Goal: Transaction & Acquisition: Purchase product/service

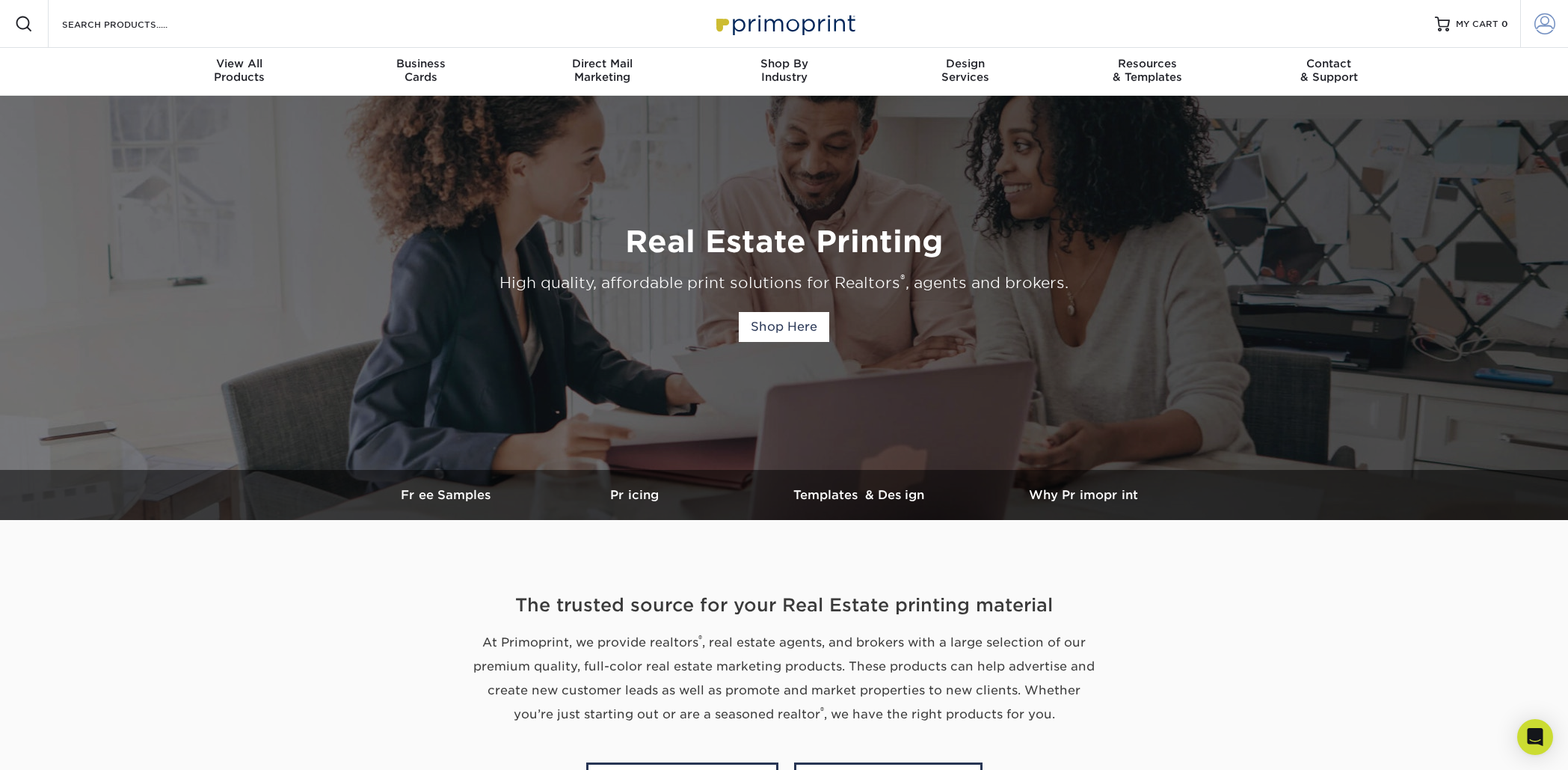
click at [1547, 14] on span at bounding box center [1544, 24] width 21 height 21
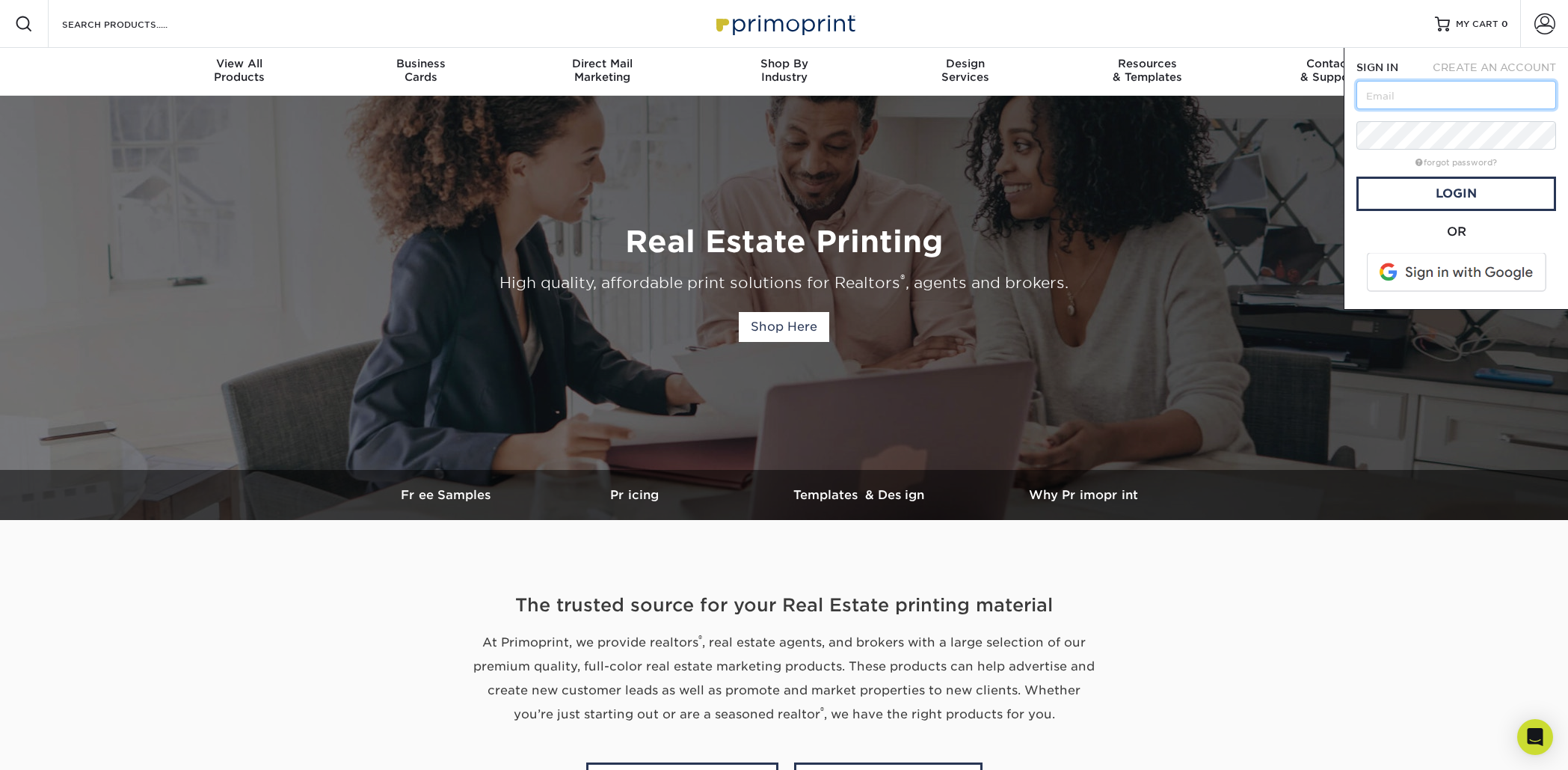
type input "[EMAIL_ADDRESS][DOMAIN_NAME]"
click at [1457, 195] on link "Login" at bounding box center [1456, 193] width 200 height 34
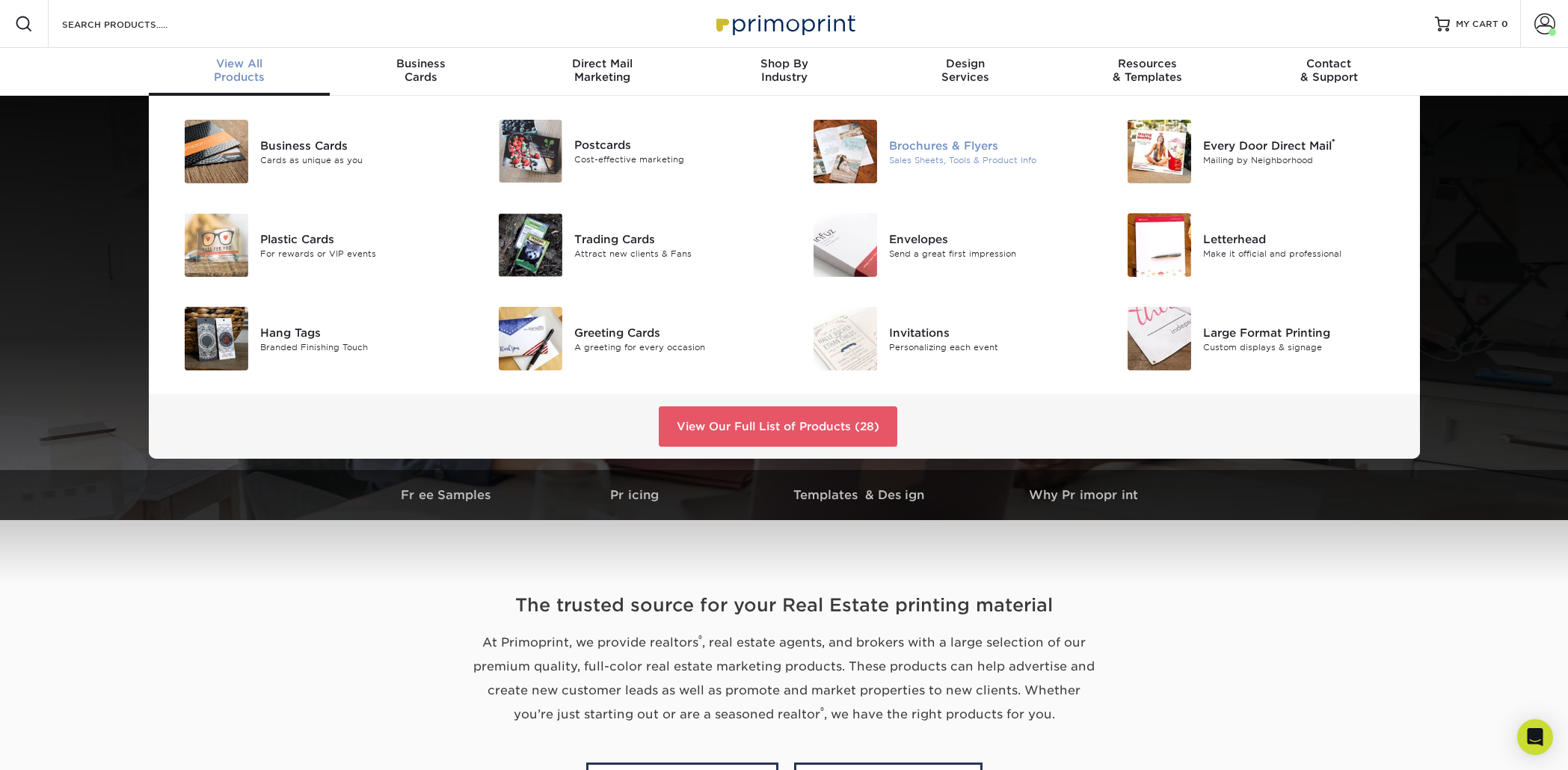
click at [906, 147] on div "Brochures & Flyers" at bounding box center [988, 145] width 198 height 17
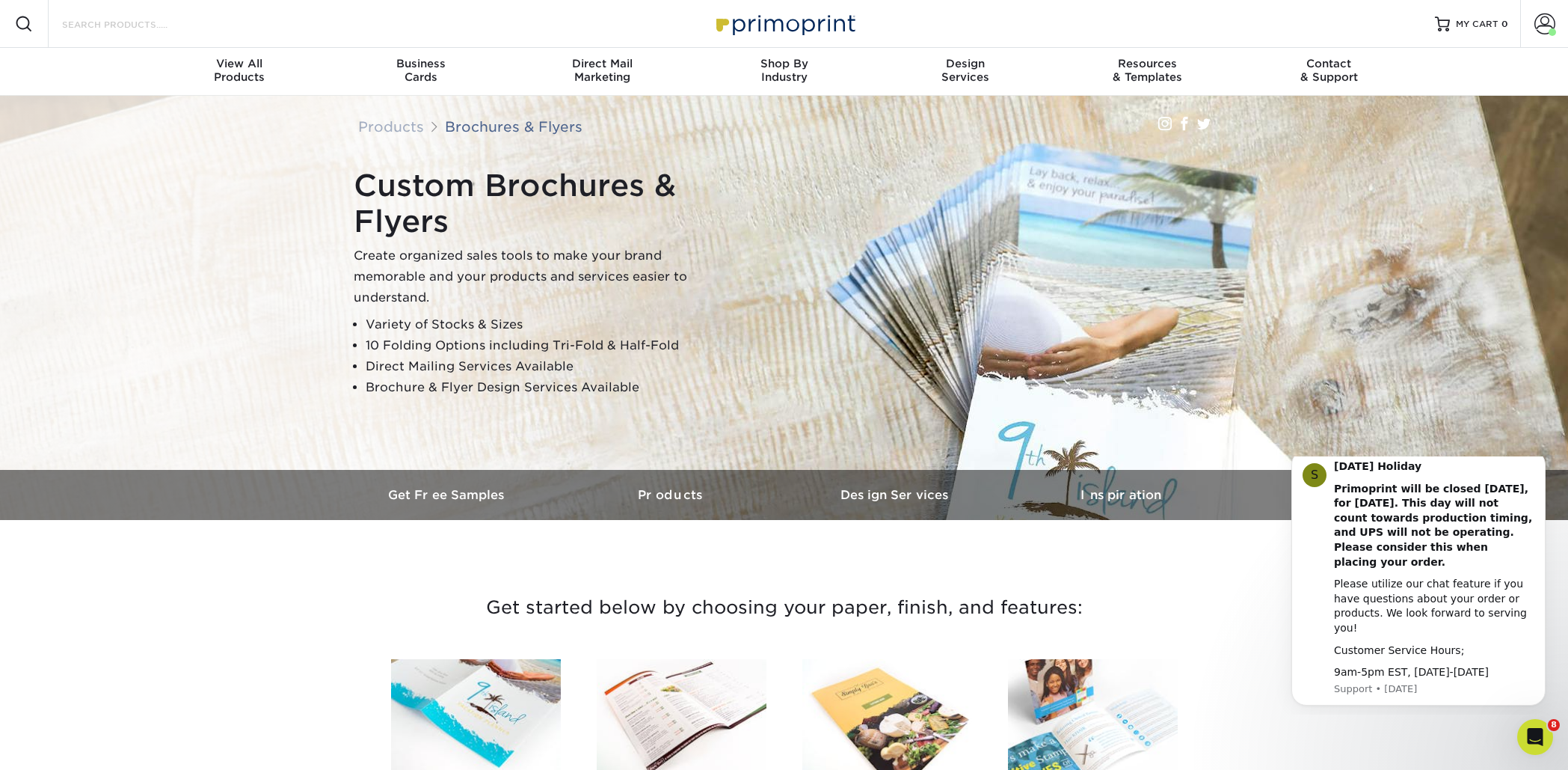
click at [137, 22] on input "Search Products" at bounding box center [133, 24] width 146 height 18
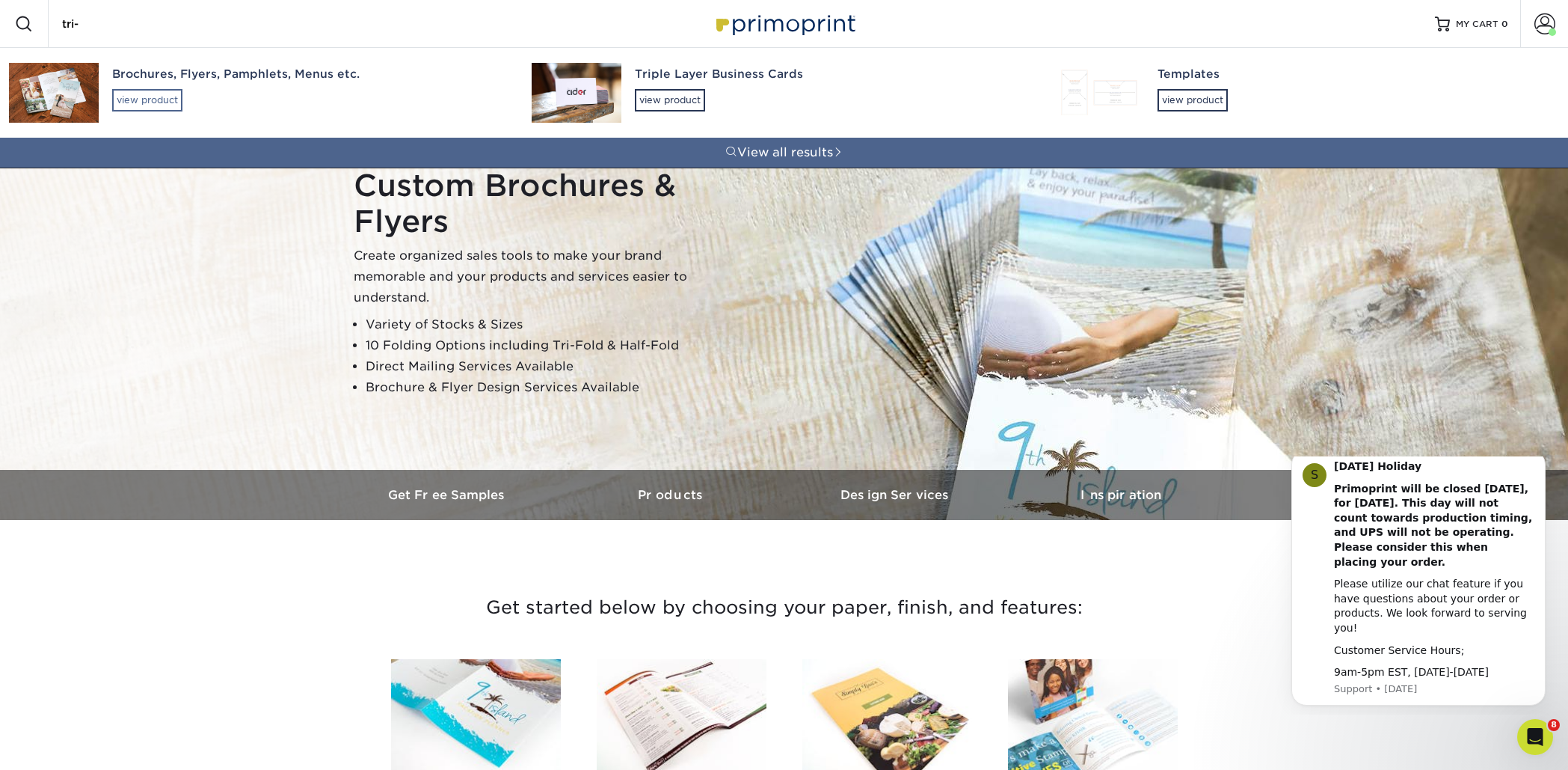
type input "tri-"
click at [156, 102] on div "view product" at bounding box center [148, 100] width 71 height 23
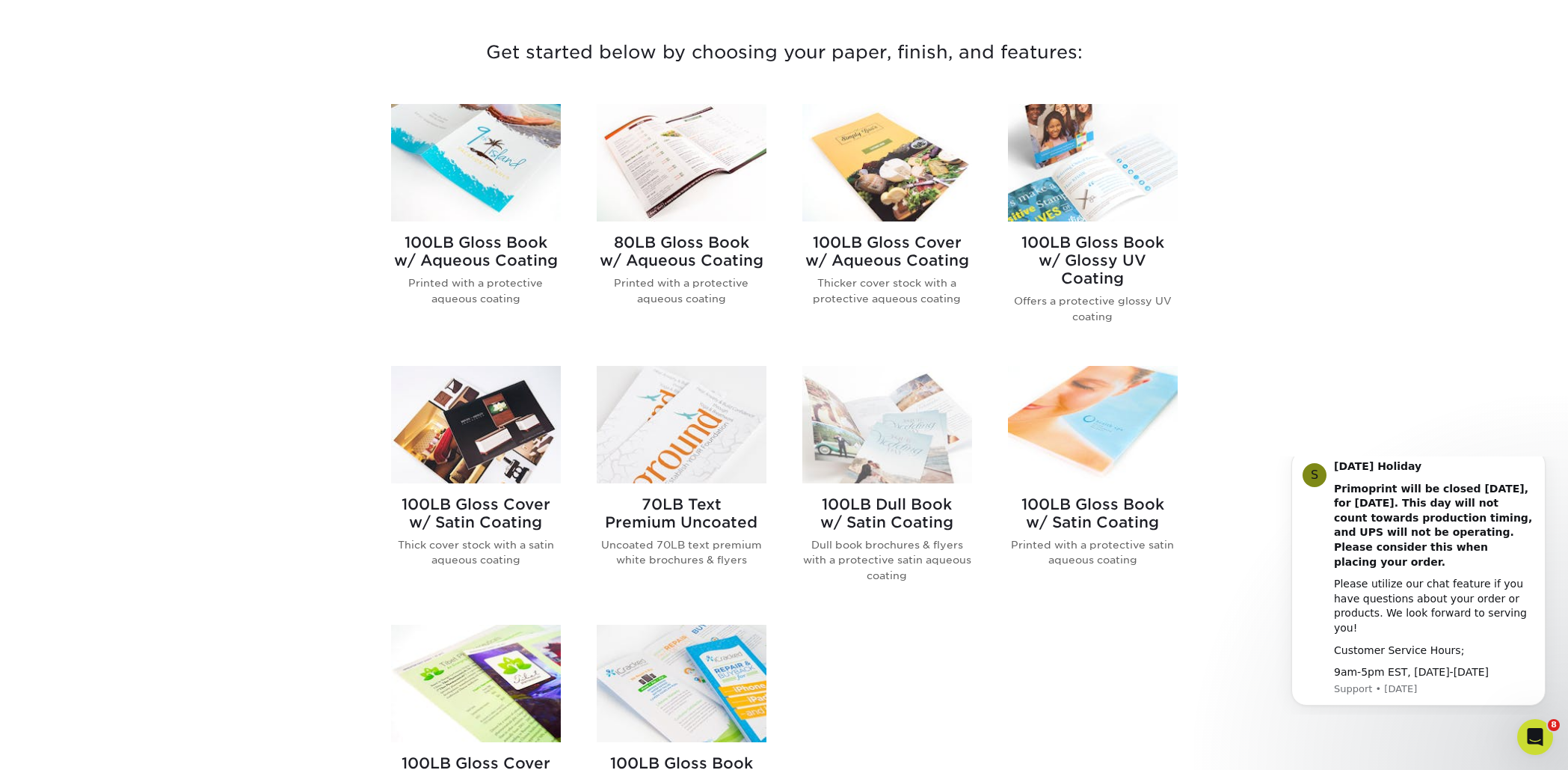
scroll to position [545, 0]
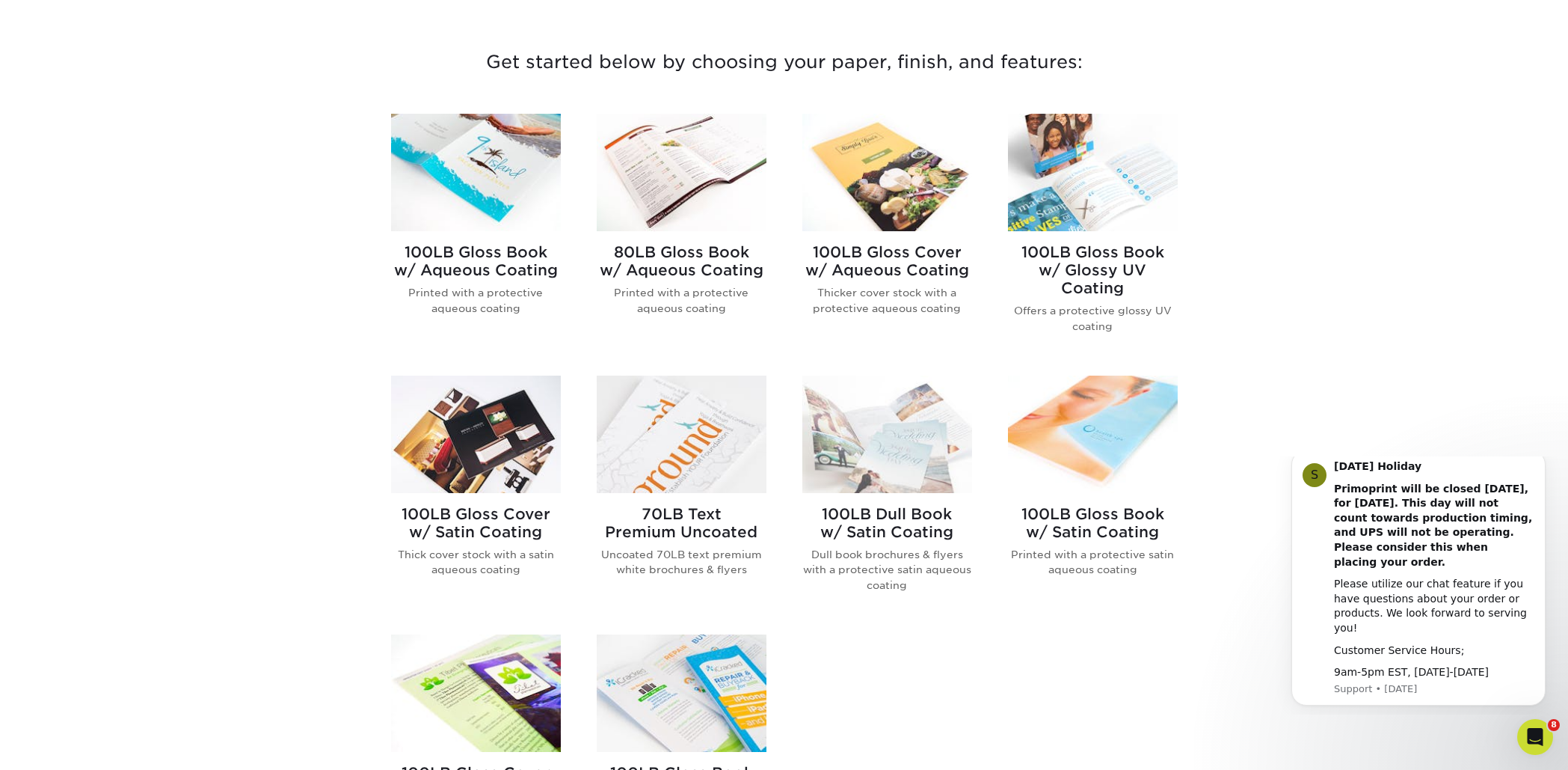
click at [442, 122] on img at bounding box center [476, 172] width 170 height 118
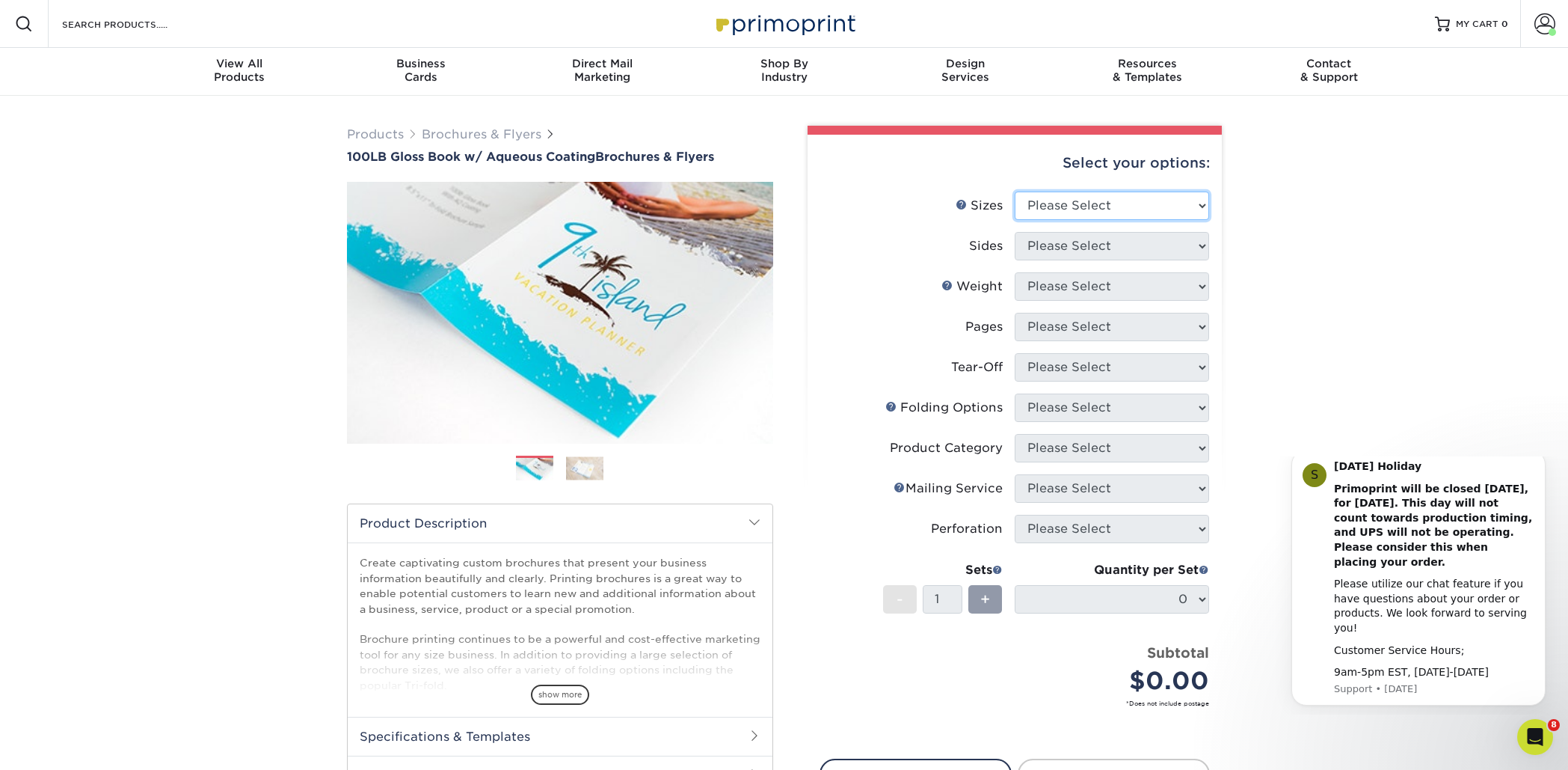
select select "8.50x11.00"
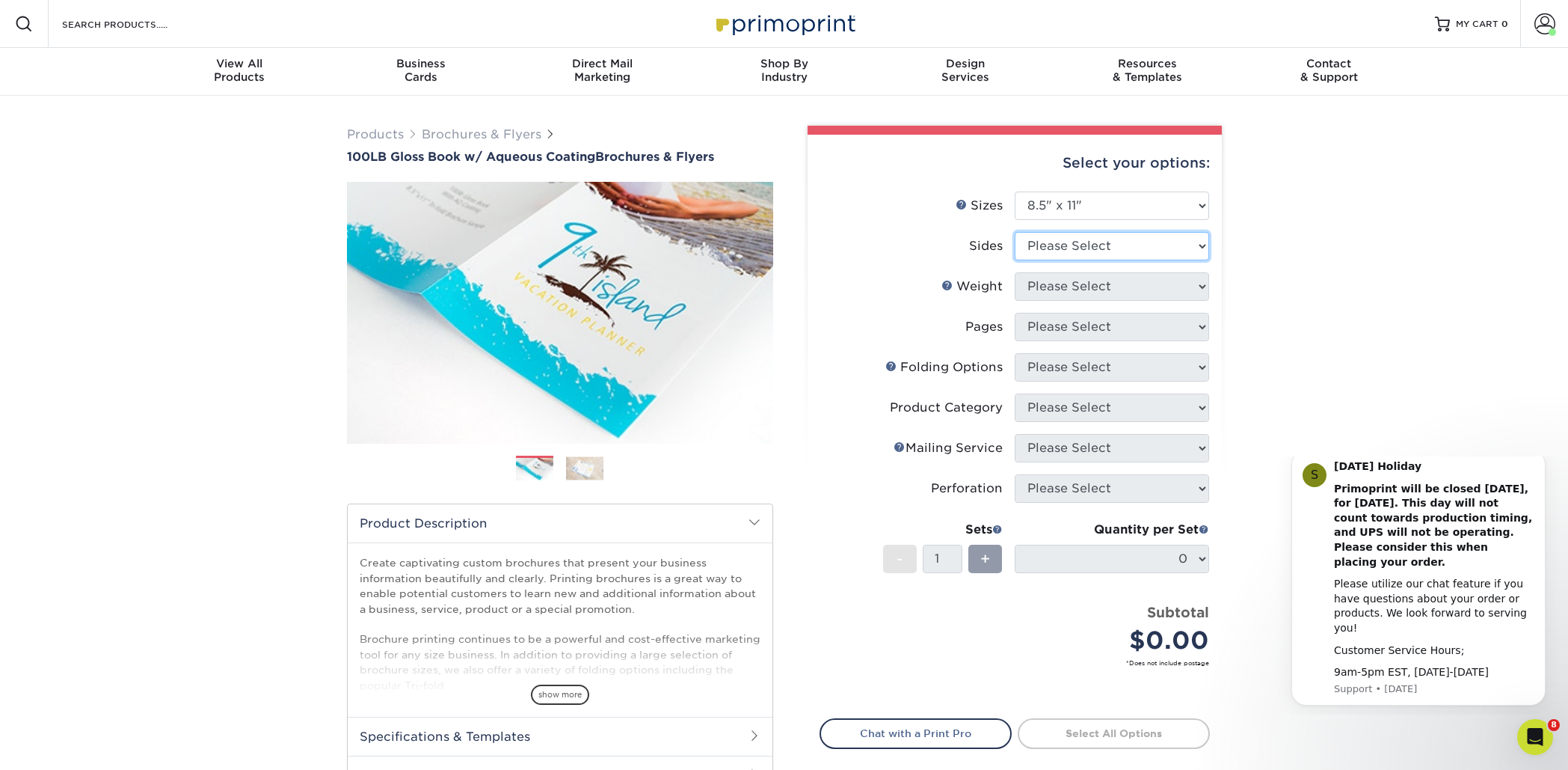
select select "13abbda7-1d64-4f25-8bb2-c179b224825d"
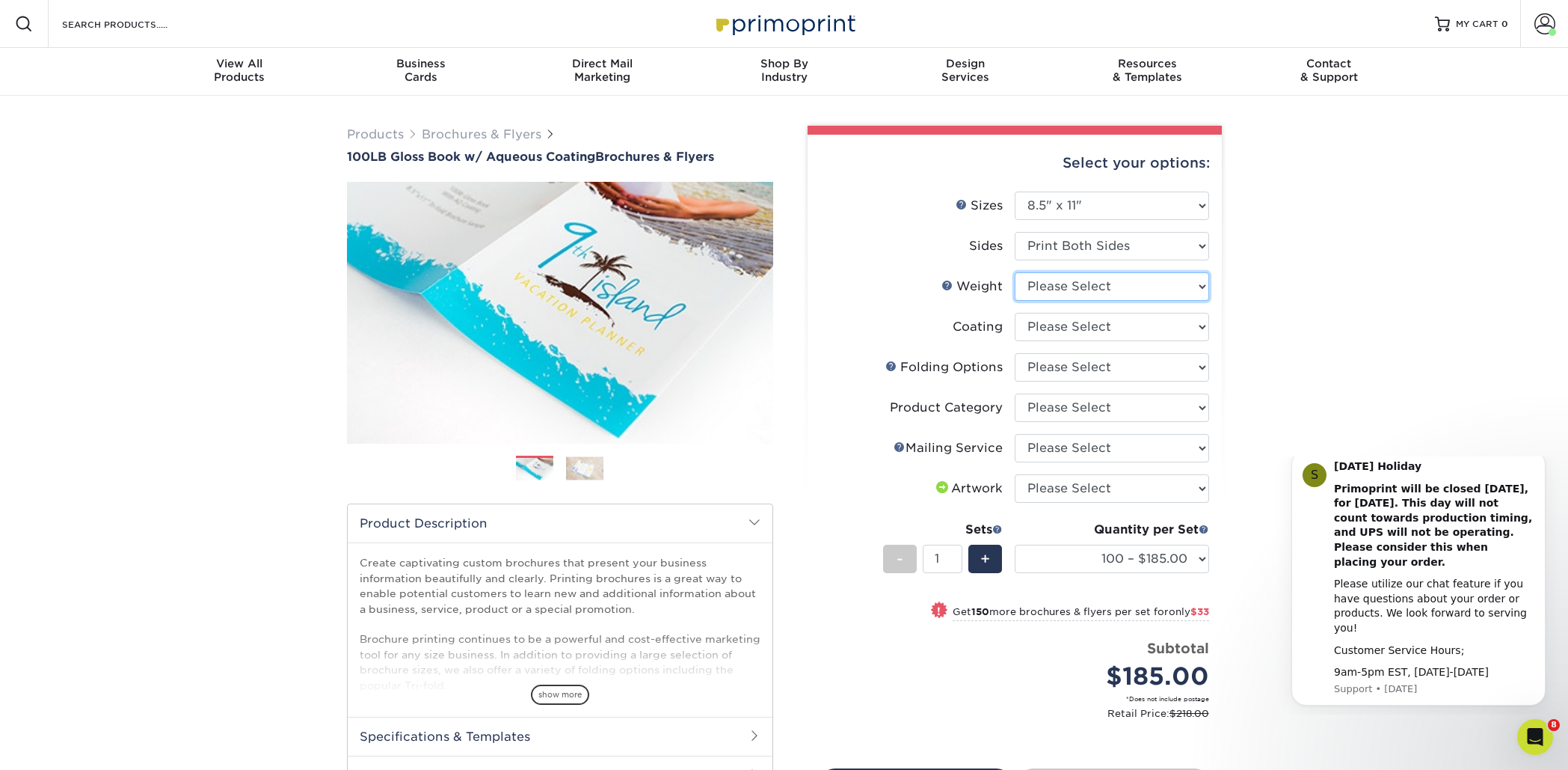
select select "100LB"
select select "d41dab50-ff65-4f4f-bb17-2afe4d36ae33"
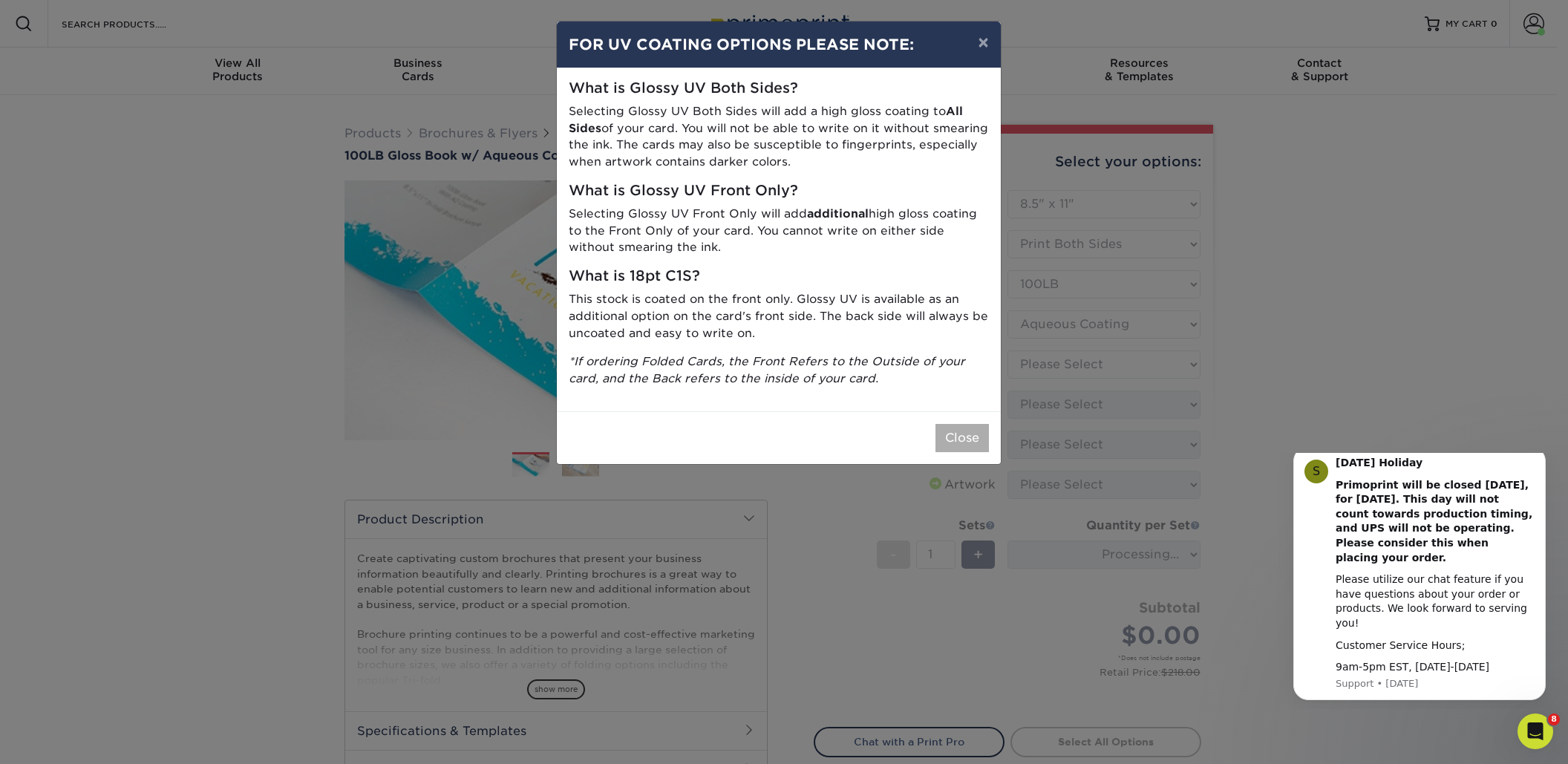
click at [946, 424] on button "Close" at bounding box center [962, 438] width 53 height 28
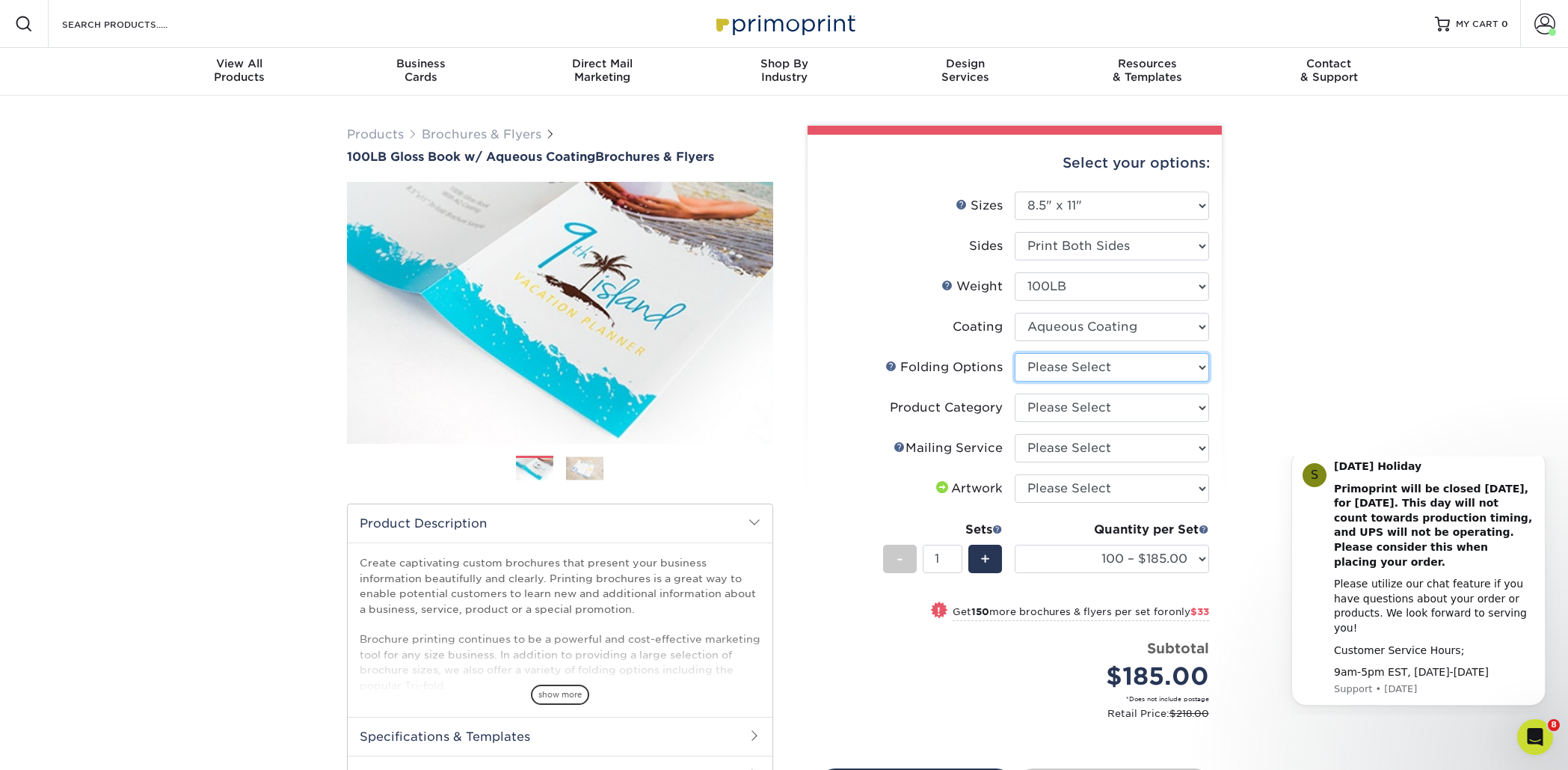
select select "c1d45c40-6ec7-401c-89a4-31bd4216a1ba"
select select "1a668080-6b7c-4174-b399-2c3833b27ef4"
select select "3e5e9bdd-d78a-4c28-a41d-fe1407925ca6"
select select "upload"
select select "500 – $239.00"
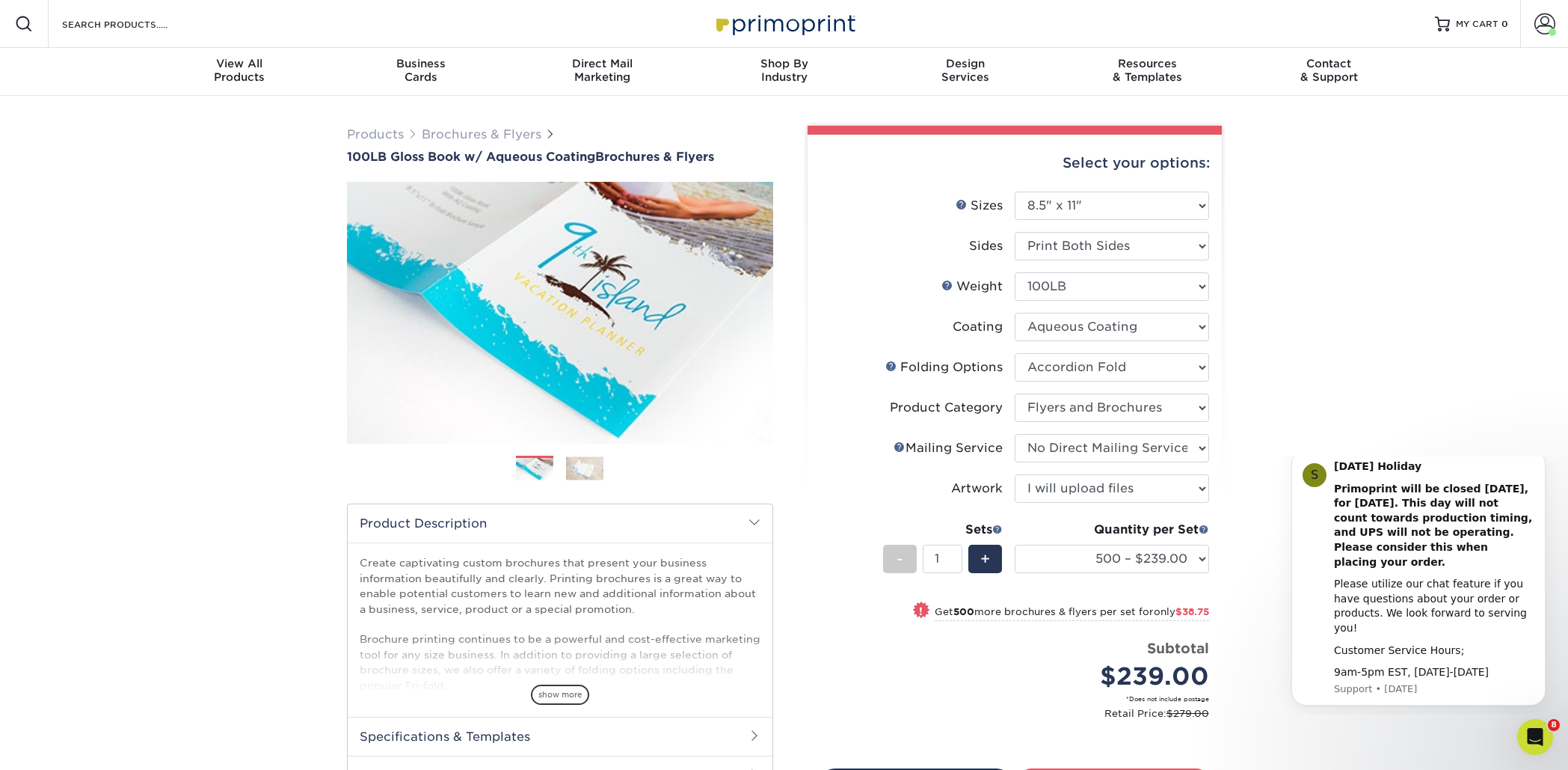
click at [168, 34] on div "Search Products" at bounding box center [128, 24] width 158 height 48
click at [167, 24] on input "Search Products" at bounding box center [133, 24] width 146 height 18
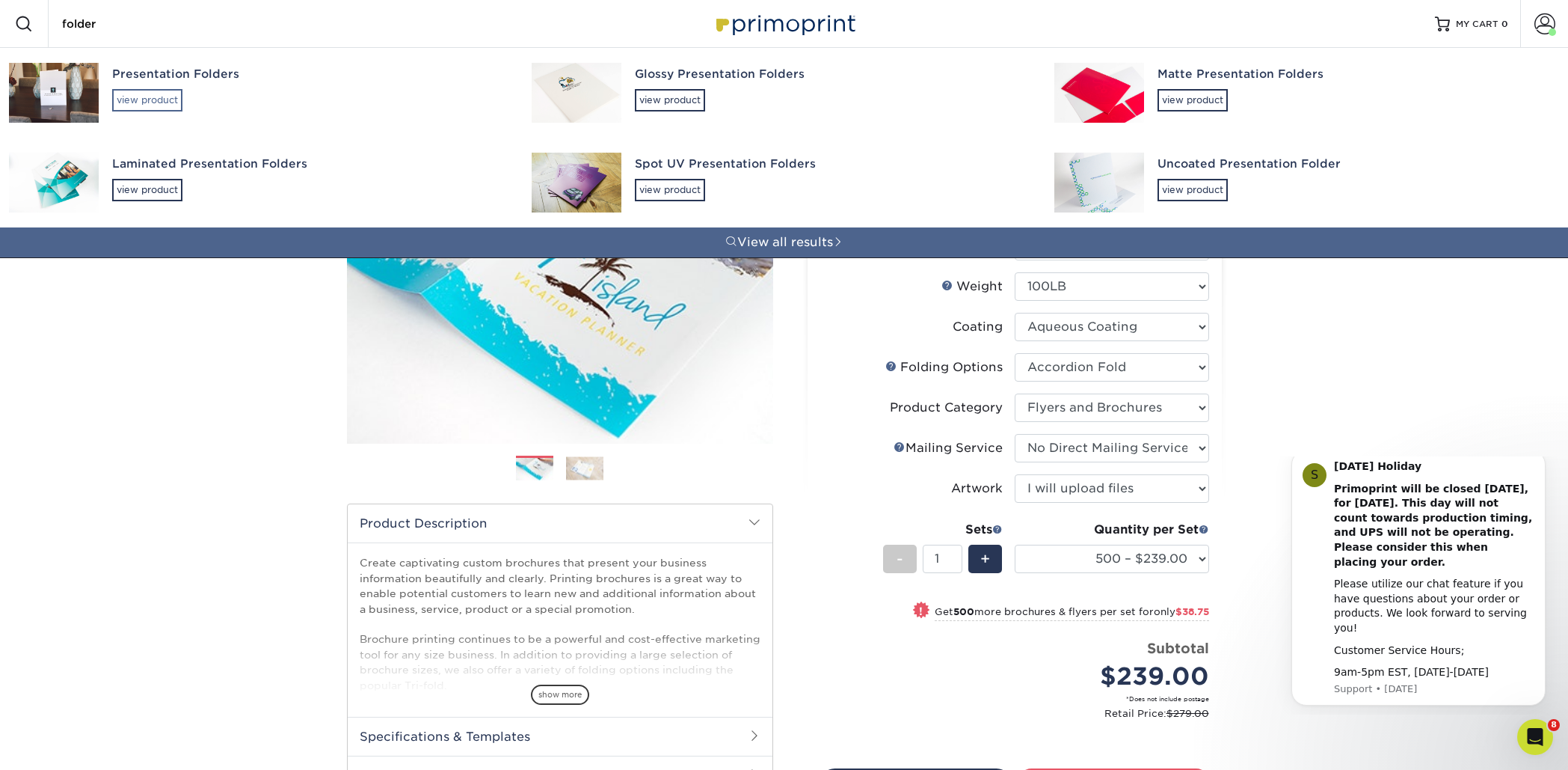
type input "folder"
click at [133, 101] on div "view product" at bounding box center [148, 100] width 71 height 23
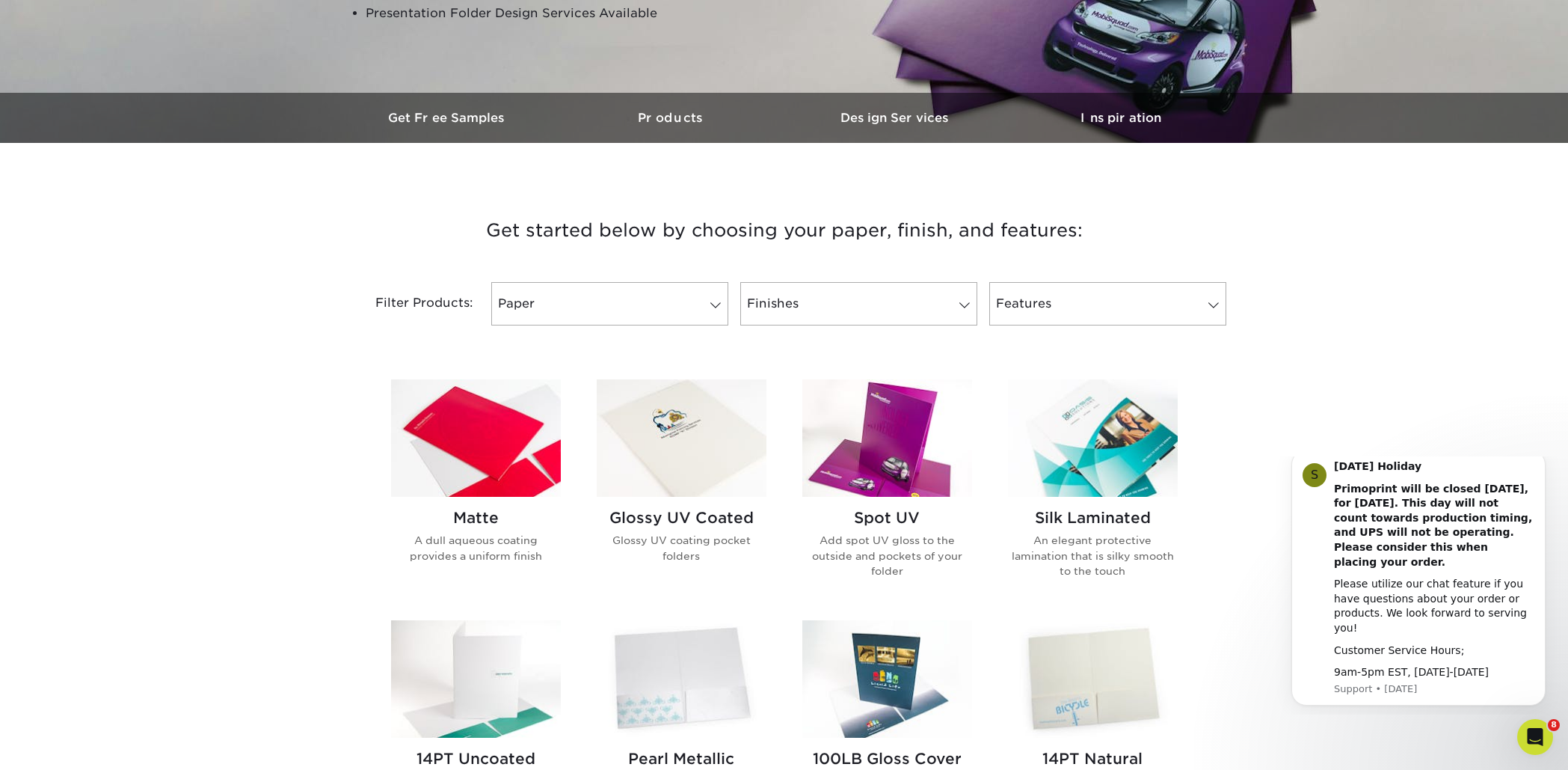
scroll to position [454, 0]
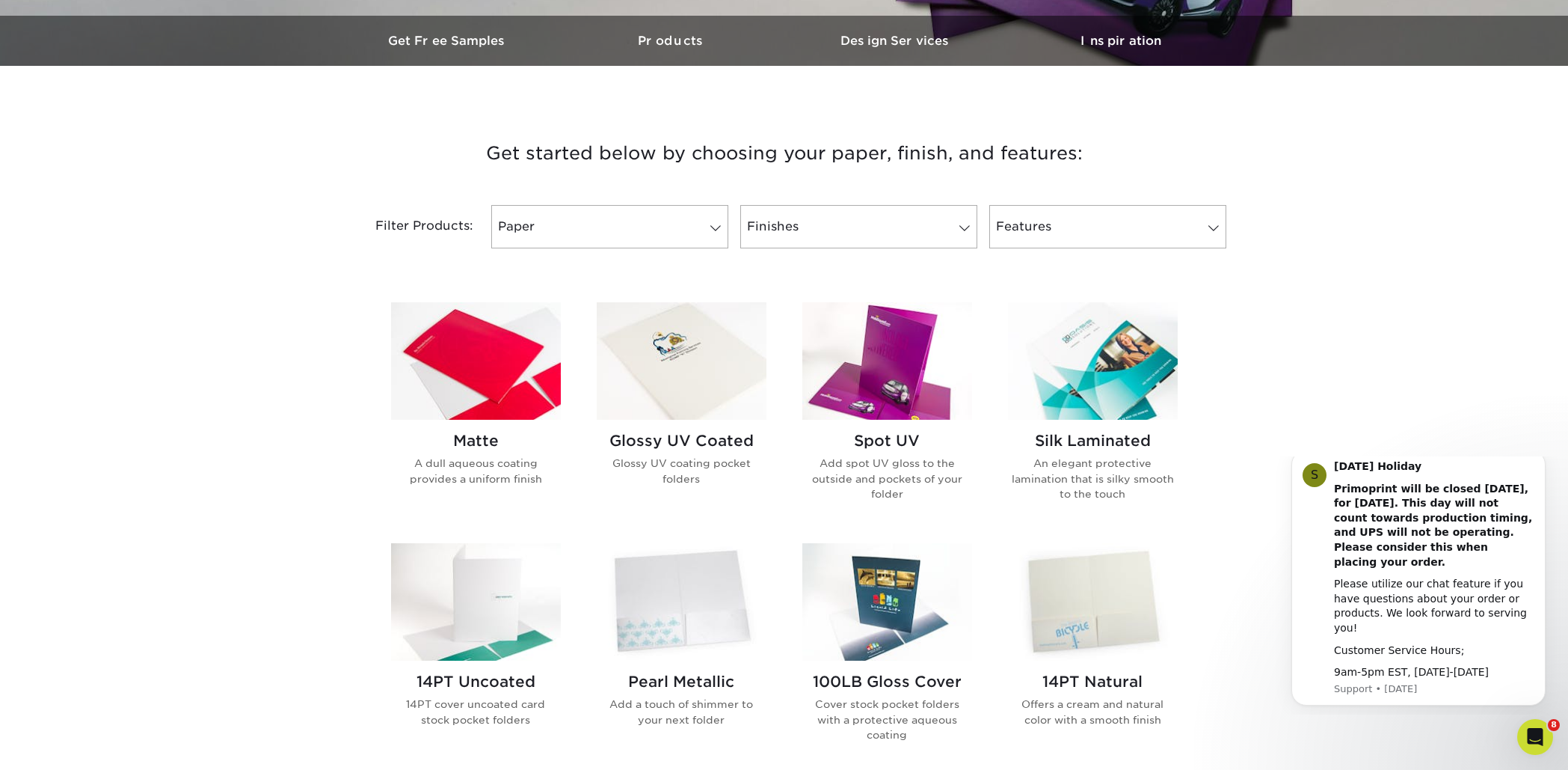
click at [494, 381] on img at bounding box center [476, 361] width 170 height 118
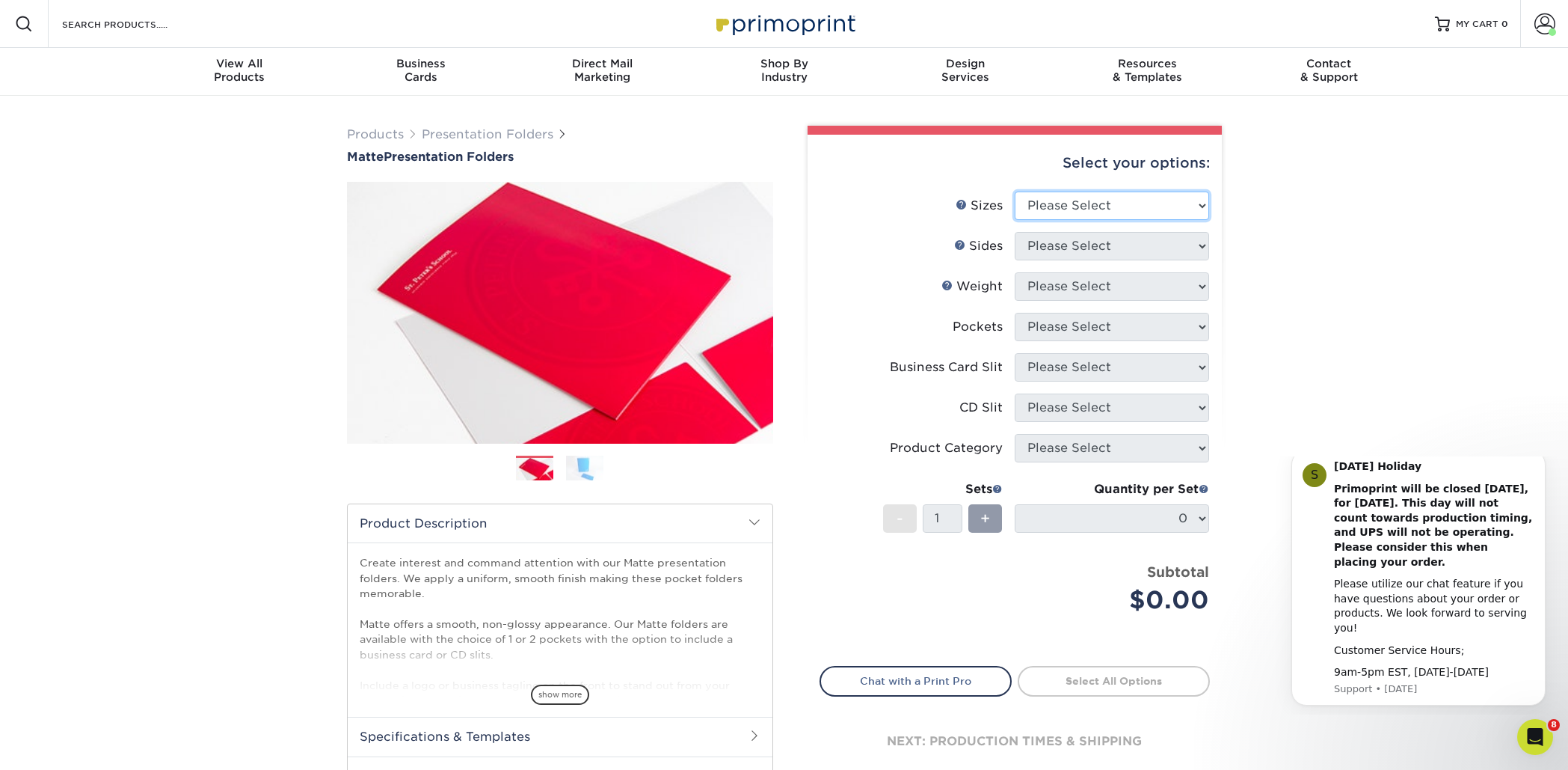
select select "9.00x12.00"
select select "32d3c223-f82c-492b-b915-ba065a00862f"
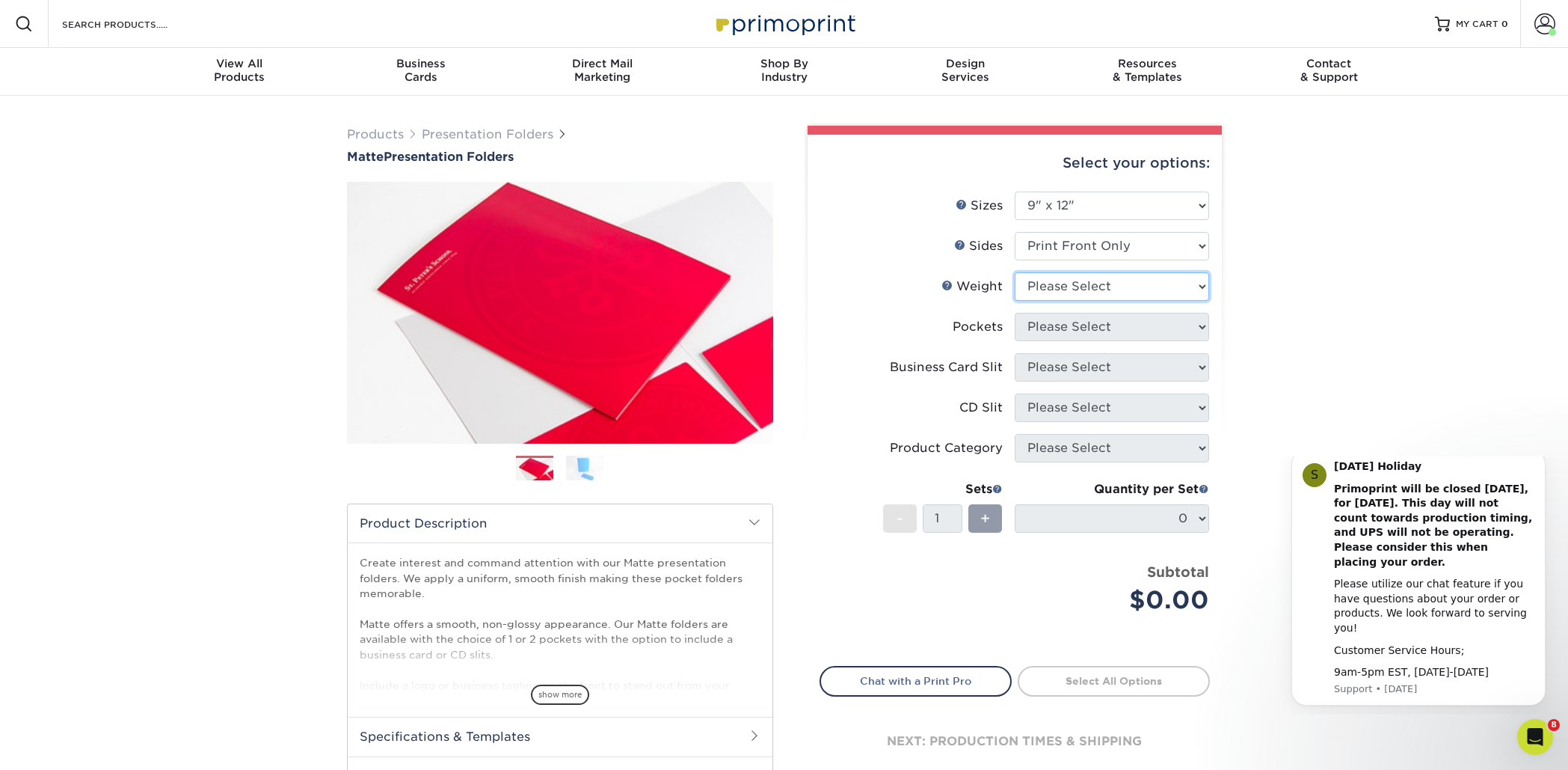
select select "16PT"
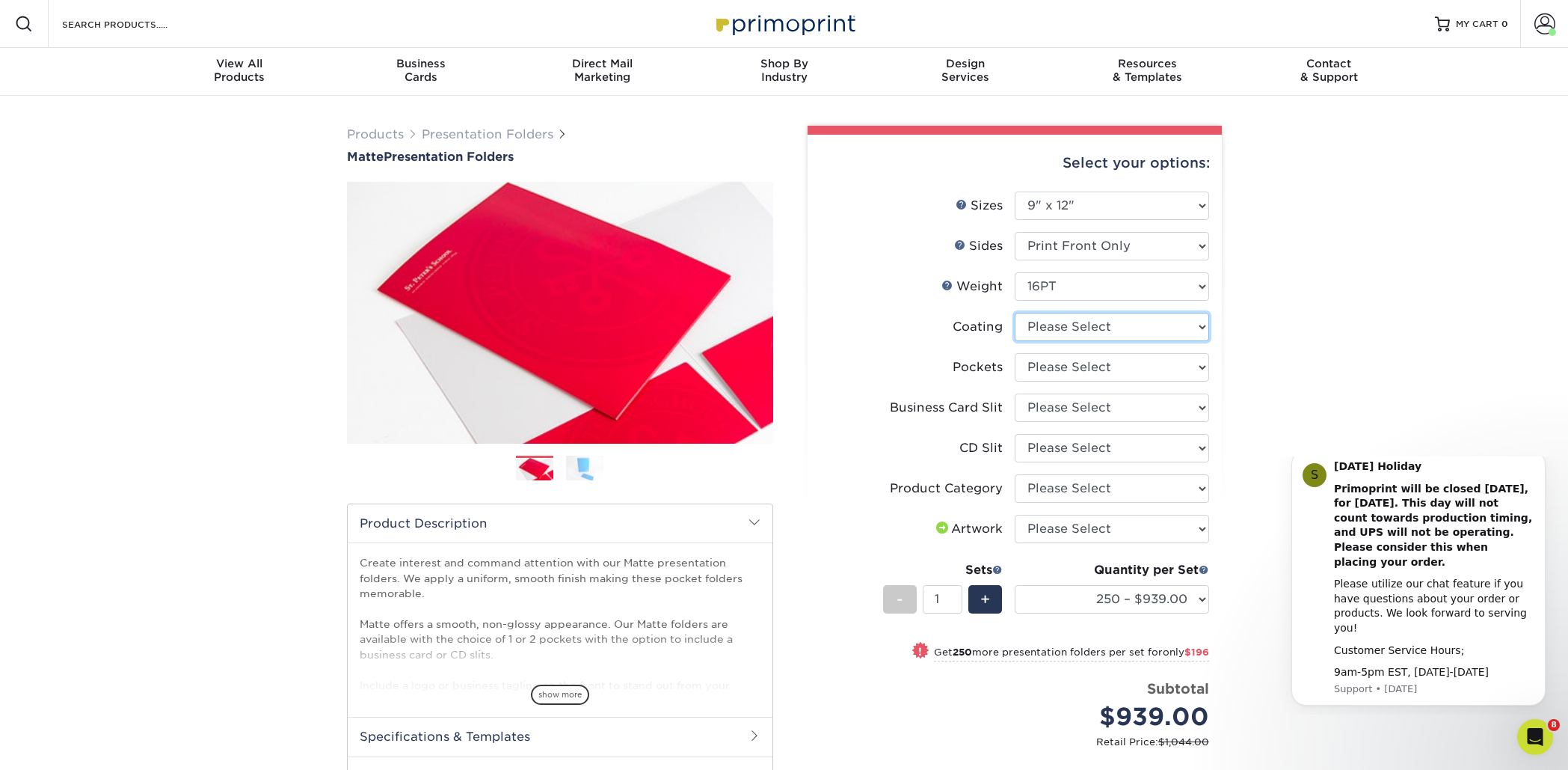
select select "121bb7b5-3b4d-429f-bd8d-bbf80e953313"
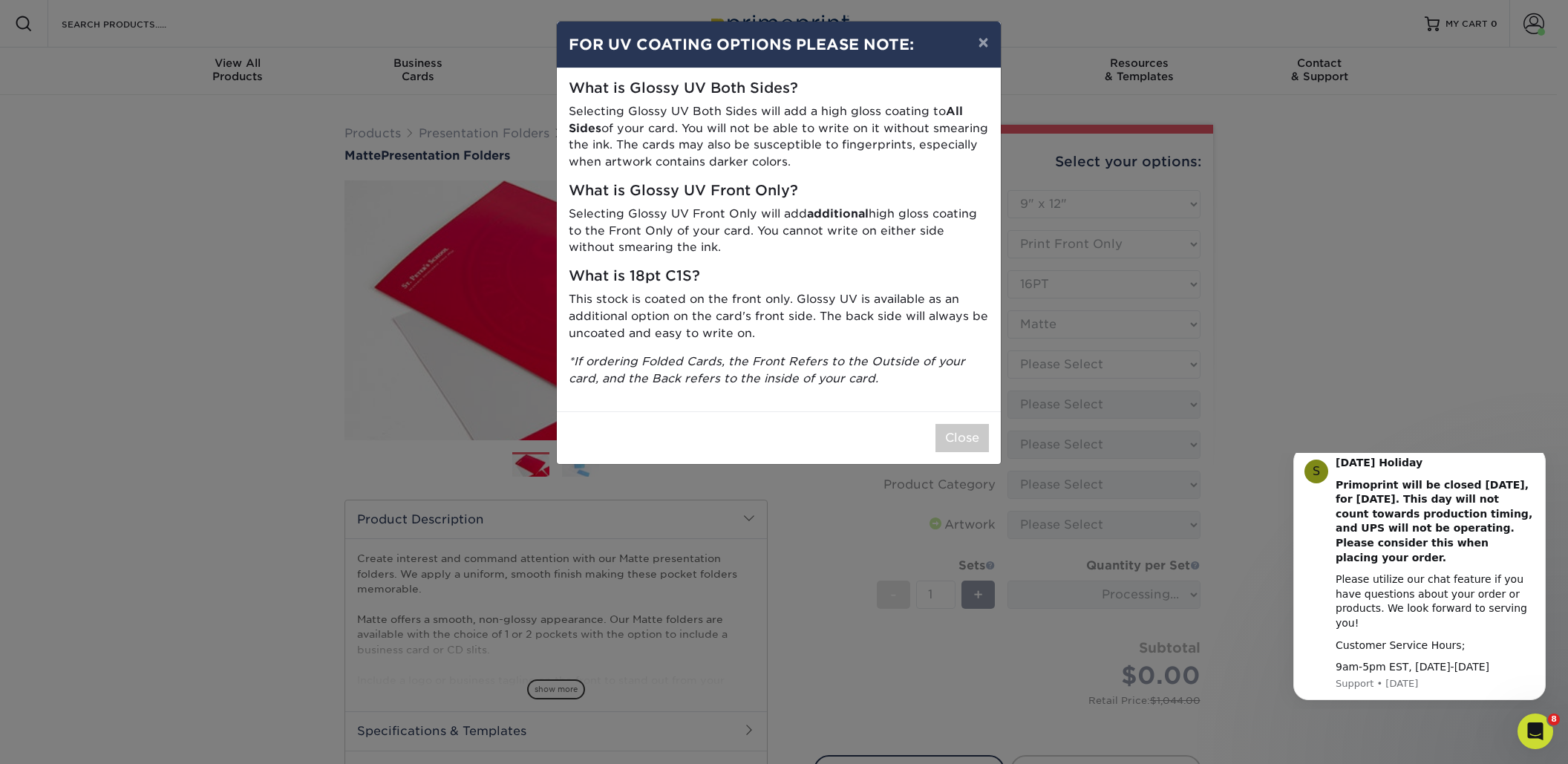
click at [969, 437] on button "Close" at bounding box center [962, 438] width 53 height 28
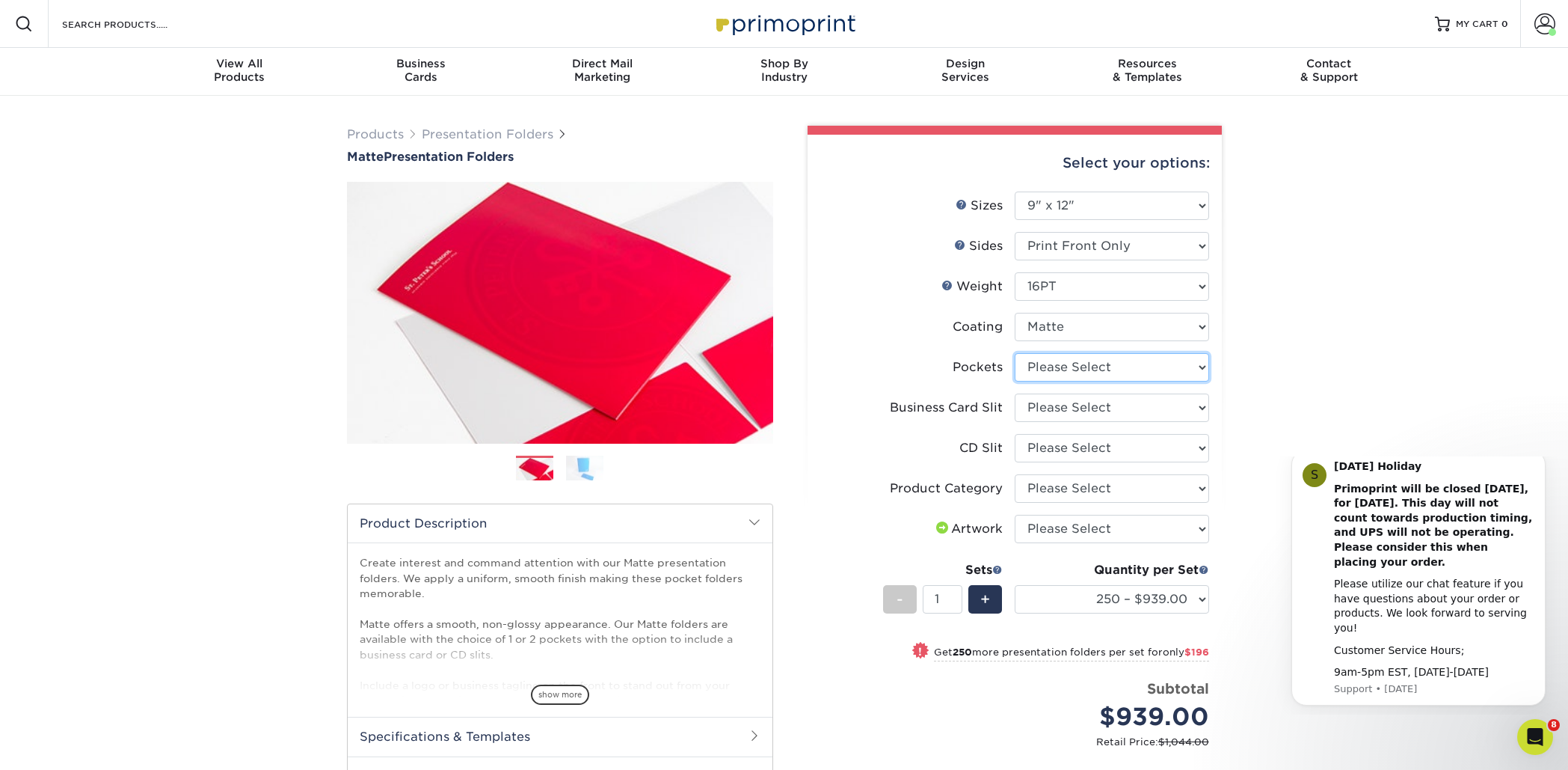
select select "e8427203-e3c7-4640-a4e8-bae00c228d98"
select select "9724ca60-ead4-43f8-a546-b15fcffaa25d"
select select "a092264a-7428-4d8e-b024-417dbebc6e25"
select select "57f7a581-ec4a-49d7-930d-eb044a1d12ac"
select select "upload"
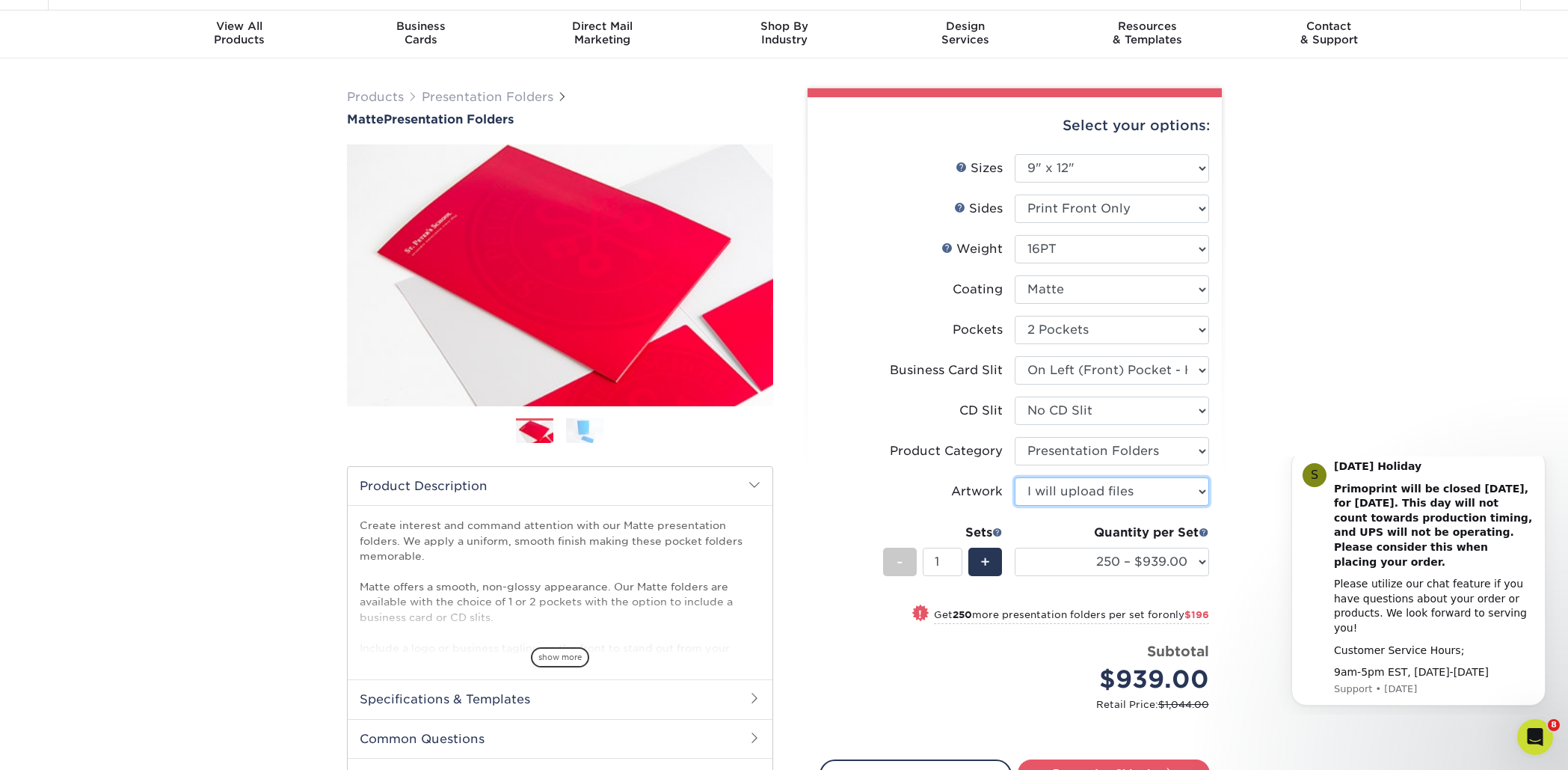
scroll to position [80, 0]
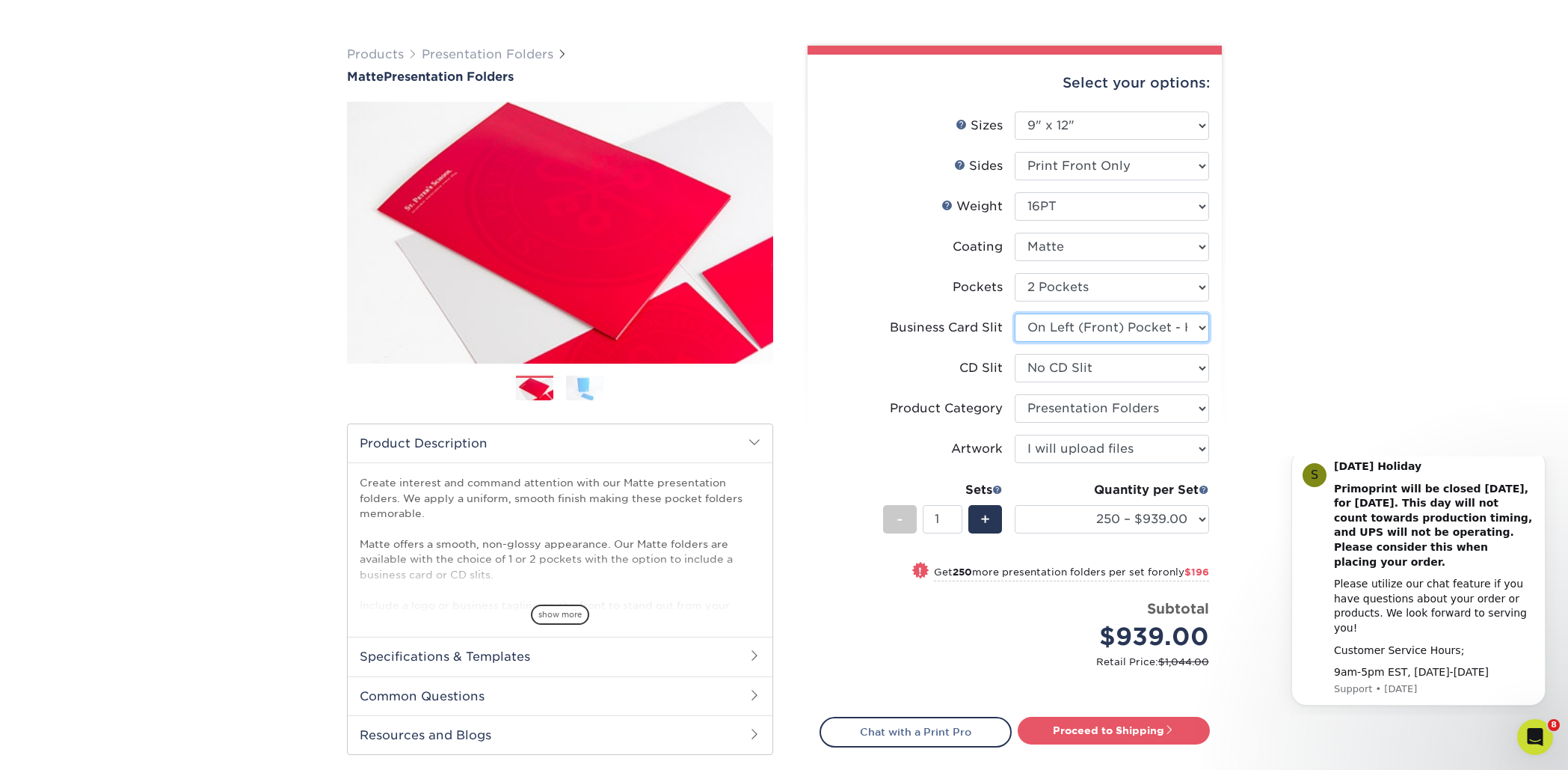
select select "8e249328-dfb3-4e9a-9503-f178185f32c5"
click at [1304, 334] on div "Products Presentation Folders Matte Presentation Folders Previous Next" at bounding box center [784, 453] width 1568 height 875
click at [1091, 526] on select "250 – $939.00 500 – $1135.00 1000 – $1404.00 2500 – $2475.00 5000 – $3858.00 10…" at bounding box center [1112, 519] width 195 height 29
select select "500 – $1135.00"
